Goal: Task Accomplishment & Management: Manage account settings

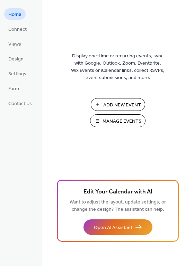
click at [112, 123] on span "Manage Events" at bounding box center [121, 121] width 39 height 7
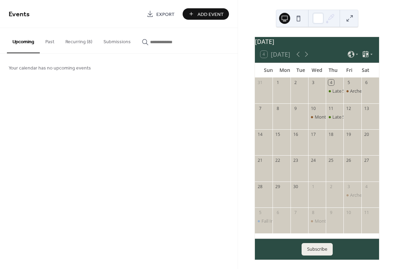
drag, startPoint x: 348, startPoint y: 94, endPoint x: 74, endPoint y: 44, distance: 278.6
click at [74, 44] on button "Recurring (8)" at bounding box center [79, 40] width 38 height 25
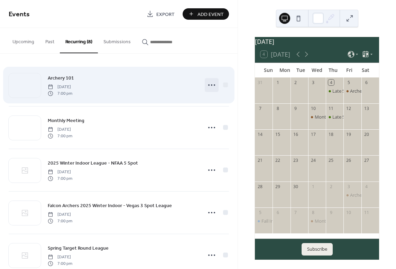
click at [213, 86] on icon at bounding box center [211, 85] width 11 height 11
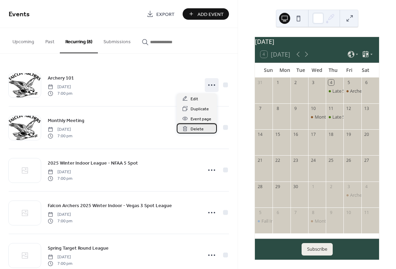
click at [208, 129] on div "Delete" at bounding box center [197, 128] width 40 height 10
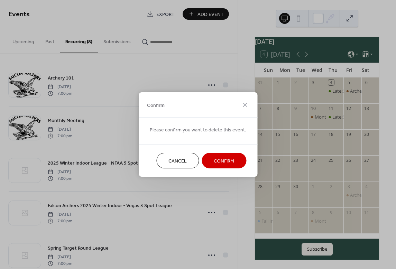
click at [224, 160] on span "Confirm" at bounding box center [224, 161] width 20 height 7
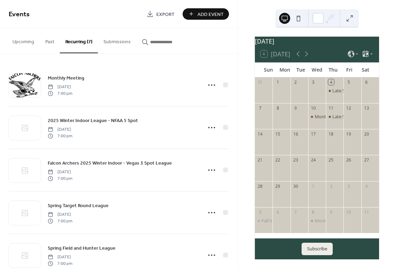
scroll to position [6, 0]
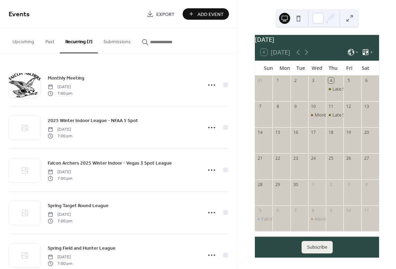
click at [365, 50] on icon at bounding box center [366, 52] width 6 height 6
click at [376, 49] on div "4 Today" at bounding box center [317, 52] width 124 height 17
click at [308, 52] on icon at bounding box center [306, 52] width 3 height 5
drag, startPoint x: 268, startPoint y: 114, endPoint x: 246, endPoint y: 102, distance: 25.2
click at [246, 102] on div "October 2025 4 Today Sun Mon Tue Wed Thu Fri Sat 28 29 30 1 2 3 4 5 Fall Indoor…" at bounding box center [317, 134] width 158 height 269
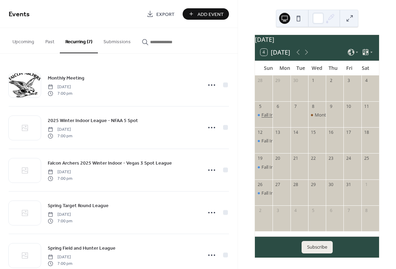
drag, startPoint x: 266, startPoint y: 113, endPoint x: 272, endPoint y: 116, distance: 6.5
click at [272, 116] on div "Fall Indoor League" at bounding box center [280, 115] width 38 height 6
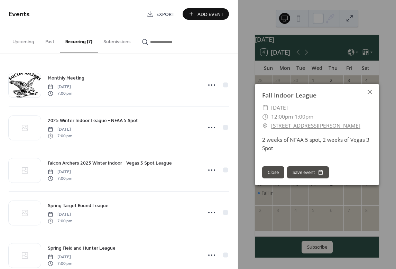
click at [369, 92] on icon at bounding box center [370, 92] width 4 height 4
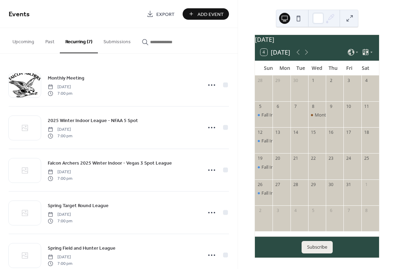
drag, startPoint x: 271, startPoint y: 115, endPoint x: 74, endPoint y: 44, distance: 209.3
click at [74, 44] on button "Recurring (7)" at bounding box center [79, 40] width 38 height 25
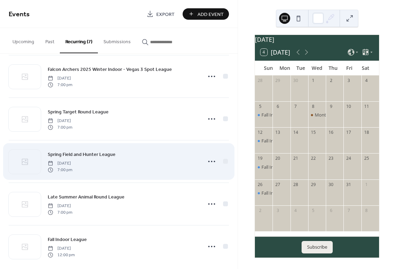
scroll to position [103, 0]
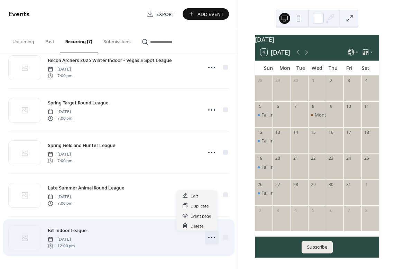
click at [210, 239] on icon at bounding box center [211, 237] width 11 height 11
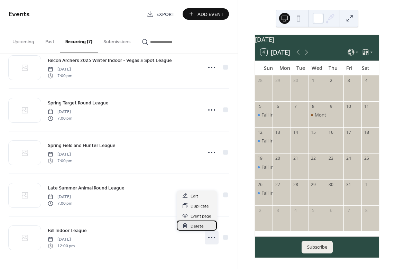
click at [205, 225] on div "Delete" at bounding box center [197, 226] width 40 height 10
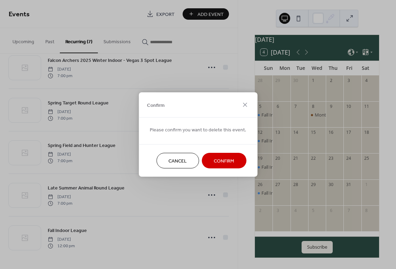
click at [223, 163] on span "Confirm" at bounding box center [224, 161] width 20 height 7
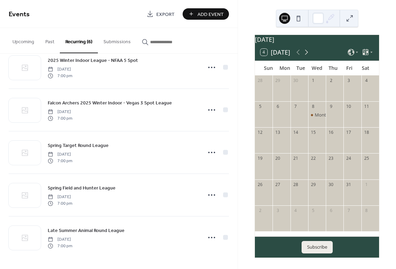
click at [305, 52] on icon at bounding box center [306, 52] width 8 height 8
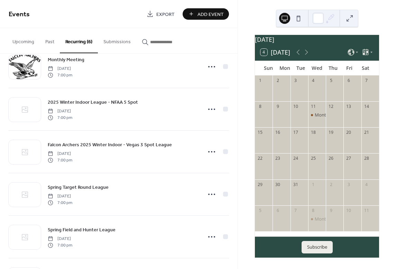
scroll to position [0, 0]
